Goal: Task Accomplishment & Management: Use online tool/utility

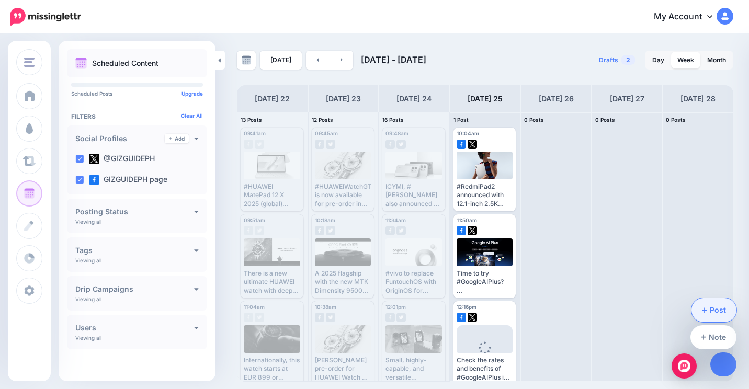
click at [725, 316] on link "Post" at bounding box center [713, 310] width 45 height 24
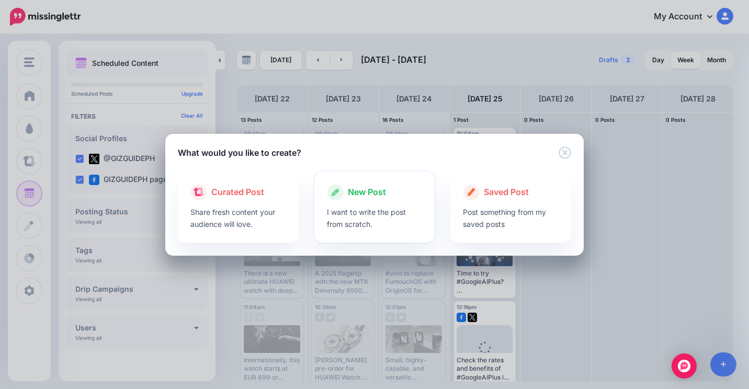
click at [361, 197] on span "New Post" at bounding box center [367, 193] width 38 height 14
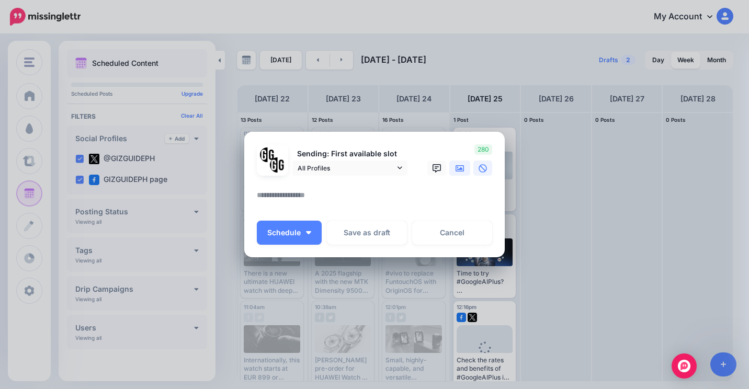
click at [455, 166] on link at bounding box center [459, 168] width 21 height 15
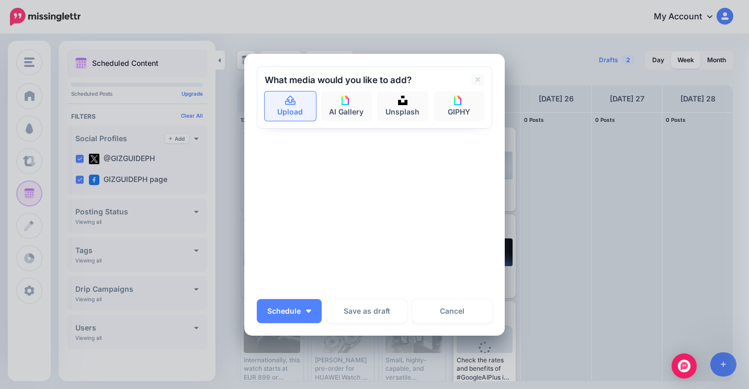
click at [296, 112] on link "Upload" at bounding box center [290, 105] width 51 height 29
click at [284, 106] on link "Upload" at bounding box center [290, 105] width 51 height 29
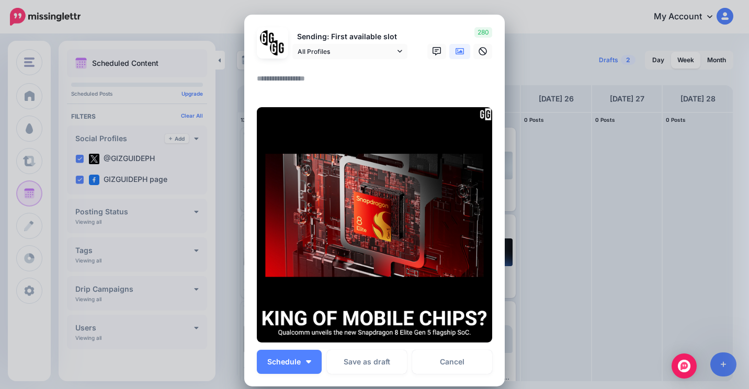
click at [295, 94] on div at bounding box center [374, 84] width 235 height 25
click at [298, 87] on textarea at bounding box center [377, 82] width 240 height 20
type textarea "*"
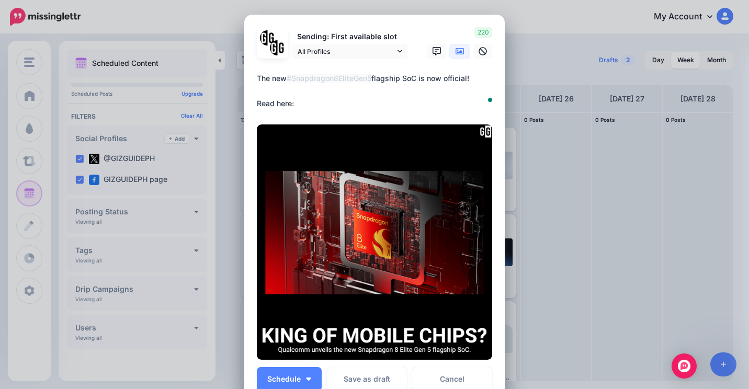
paste textarea "**********"
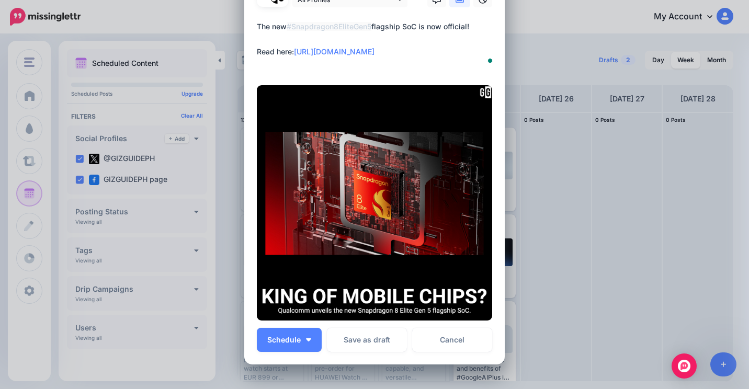
scroll to position [52, 0]
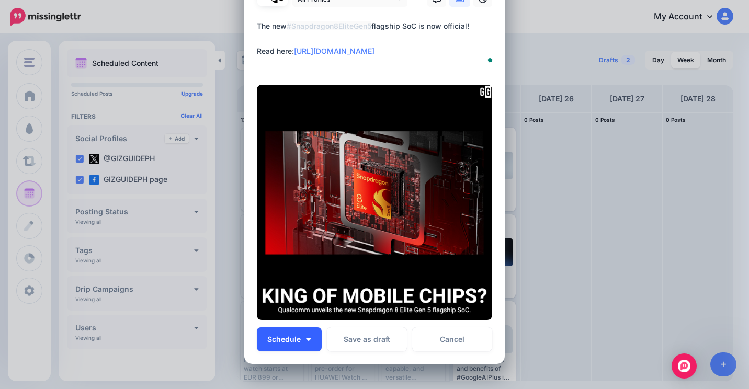
type textarea "**********"
click at [282, 340] on span "Schedule" at bounding box center [283, 339] width 33 height 7
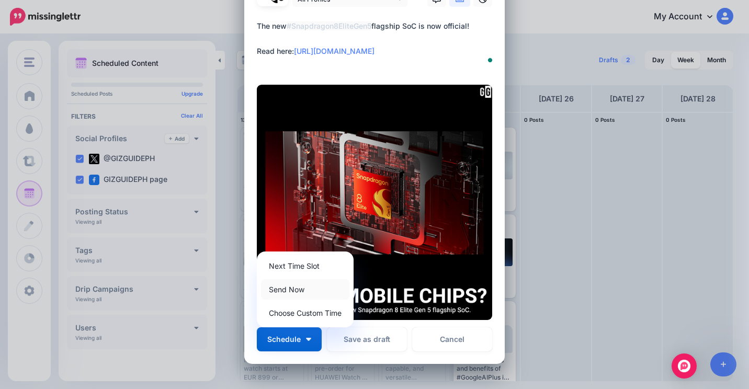
click at [297, 292] on link "Send Now" at bounding box center [305, 289] width 88 height 20
